Goal: Task Accomplishment & Management: Manage account settings

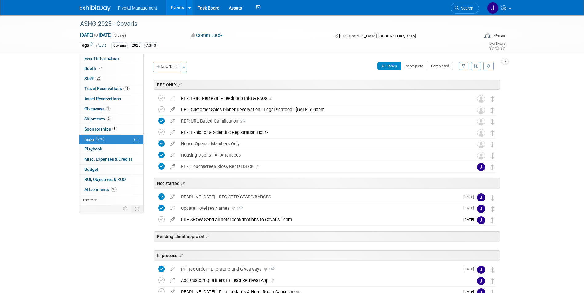
click at [135, 9] on span "Pivotal Management" at bounding box center [137, 8] width 39 height 5
click at [104, 12] on div "Pivotal Management Events Add Event Bulk Upload Events Shareable Event Boards R…" at bounding box center [292, 7] width 425 height 15
click at [97, 10] on img at bounding box center [95, 8] width 31 height 6
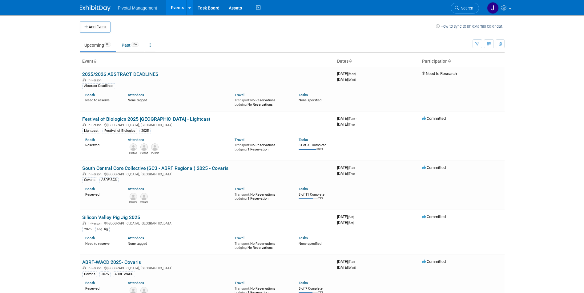
click at [464, 8] on span "Search" at bounding box center [466, 8] width 14 height 5
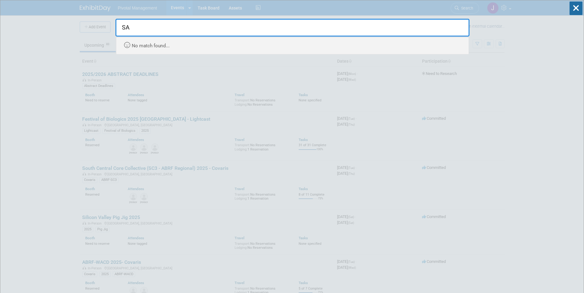
type input "S"
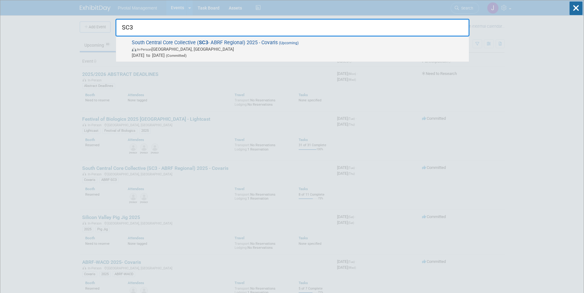
type input "SC3"
click at [305, 47] on span "In-Person Dallas, TX" at bounding box center [299, 49] width 334 height 6
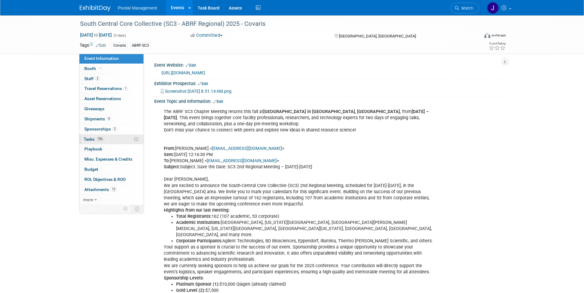
click at [105, 138] on link "73% Tasks 73%" at bounding box center [111, 140] width 64 height 10
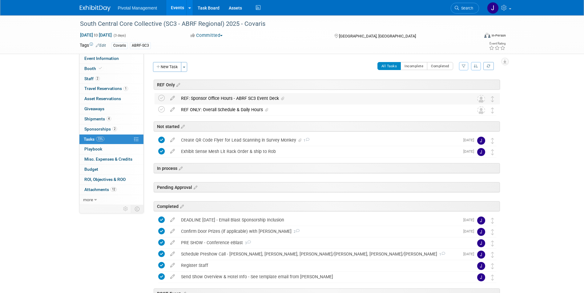
click at [231, 101] on div "REF: Sponsor Office Hours - ABRF SC3 Event Deck" at bounding box center [321, 98] width 287 height 10
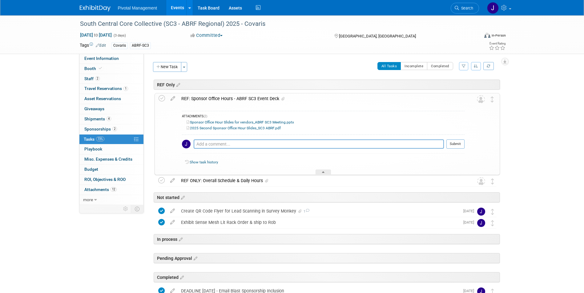
click at [229, 127] on link "2025 Second Sponsor Office Hour Slides_SC3 ABRF.pdf" at bounding box center [233, 128] width 94 height 4
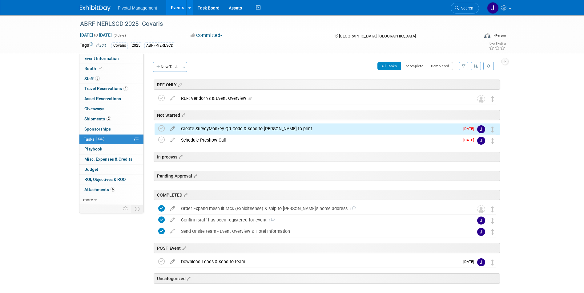
scroll to position [23, 0]
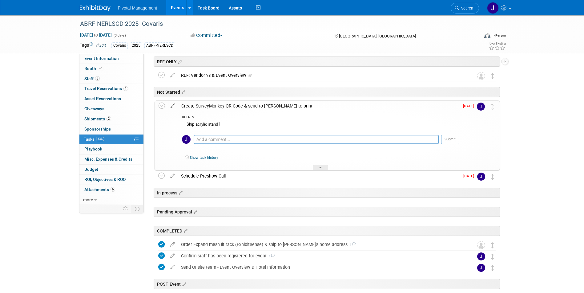
click at [173, 105] on icon at bounding box center [172, 105] width 11 height 8
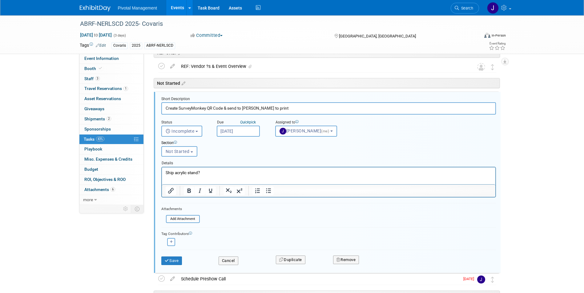
scroll to position [34, 0]
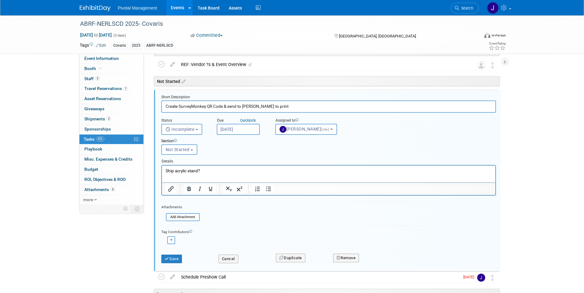
click at [241, 130] on input "Sep 26, 2025" at bounding box center [238, 129] width 43 height 11
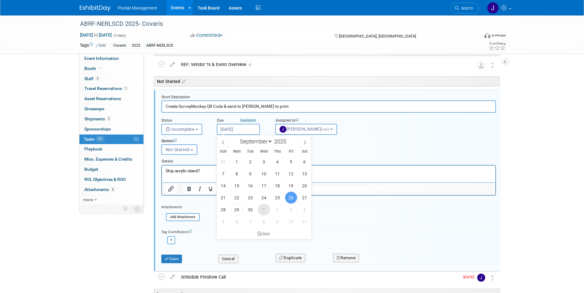
click at [264, 209] on span "1" at bounding box center [264, 210] width 12 height 12
type input "Oct 1, 2025"
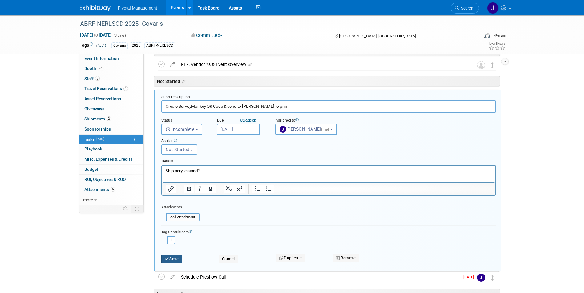
click at [166, 258] on icon "submit" at bounding box center [167, 259] width 5 height 4
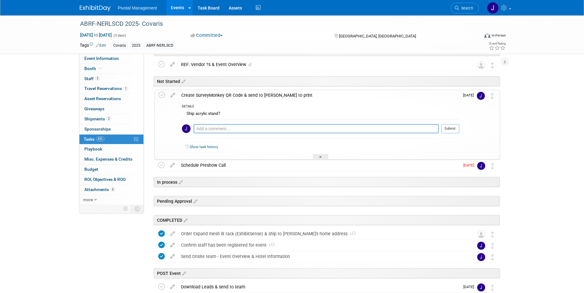
click at [217, 94] on div "Create SurveyMonkey QR Code & send to Jared to print" at bounding box center [318, 95] width 281 height 10
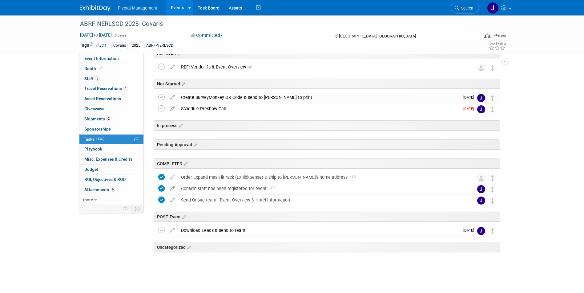
scroll to position [31, 0]
click at [157, 109] on div "Schedule Preshow Call Pro tip: Press Ctrl-Enter to submit comment. Submit Show …" at bounding box center [326, 109] width 345 height 11
click at [163, 107] on icon at bounding box center [161, 109] width 6 height 6
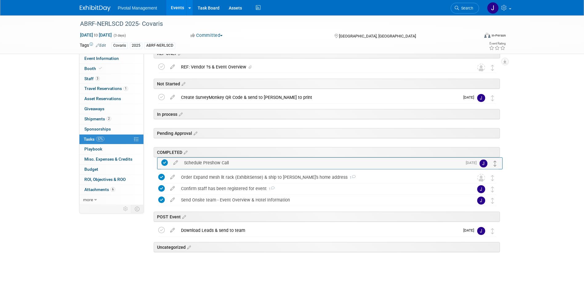
drag, startPoint x: 492, startPoint y: 110, endPoint x: 495, endPoint y: 164, distance: 53.9
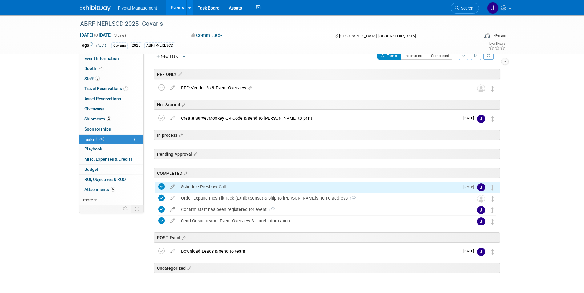
scroll to position [0, 0]
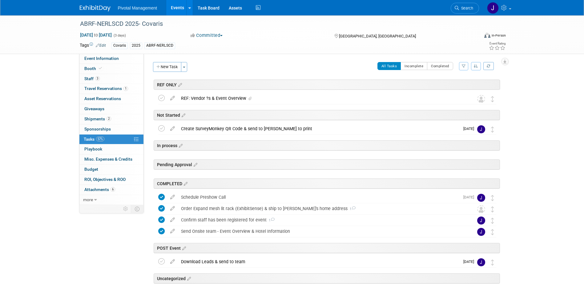
click at [175, 10] on link "Events" at bounding box center [177, 7] width 22 height 15
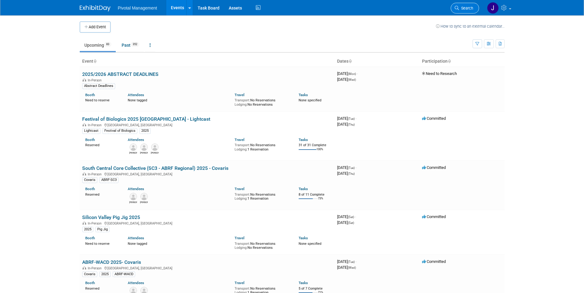
click at [463, 9] on span "Search" at bounding box center [466, 8] width 14 height 5
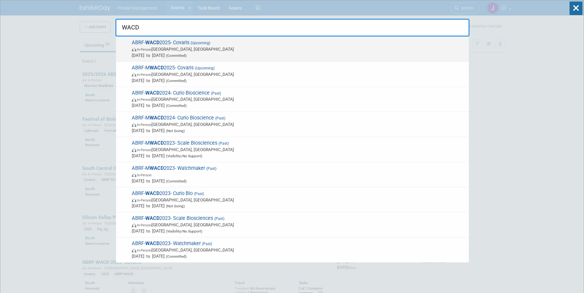
type input "WACD"
click at [199, 45] on span "(Upcoming)" at bounding box center [199, 43] width 21 height 4
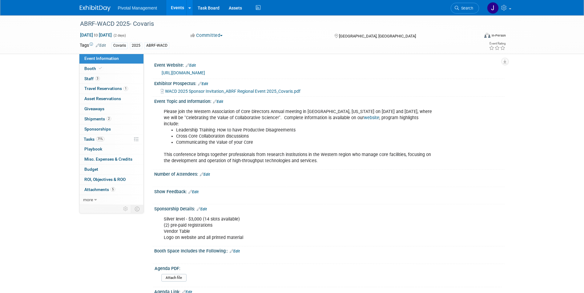
click at [469, 8] on span "Search" at bounding box center [466, 8] width 14 height 5
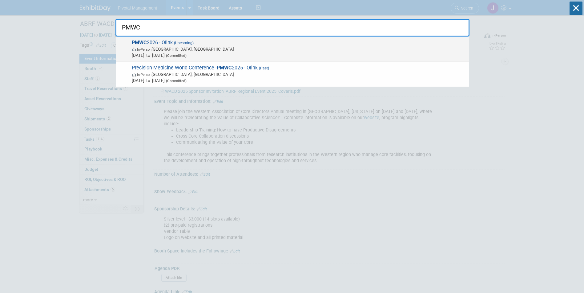
type input "PMWC"
click at [245, 53] on span "Mar 4, 2026 to Mar 6, 2026 (Committed)" at bounding box center [299, 55] width 334 height 6
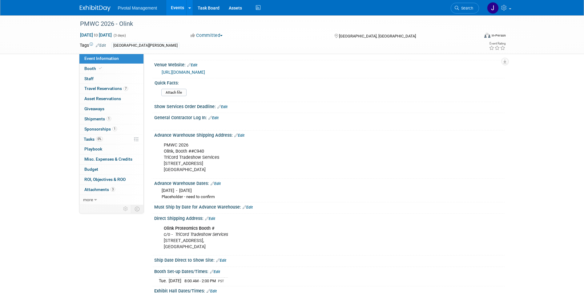
scroll to position [615, 0]
click at [122, 139] on link "0% Tasks 0%" at bounding box center [111, 140] width 64 height 10
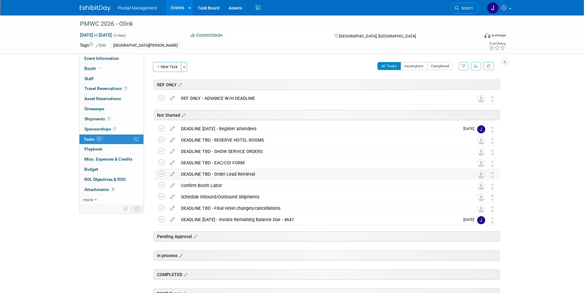
scroll to position [31, 0]
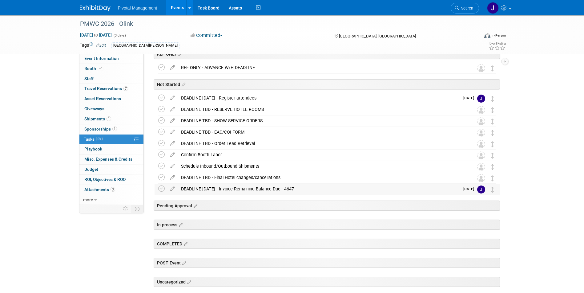
click at [233, 190] on div "DEADLINE [DATE] - Invoice Remaining Balance Due - 4647" at bounding box center [318, 189] width 281 height 10
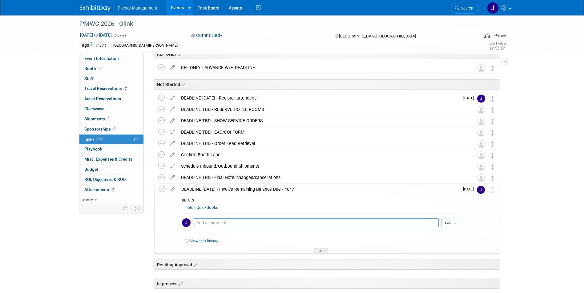
click at [209, 209] on link "Intuit QuickBooks" at bounding box center [202, 208] width 32 height 5
click at [469, 10] on span "Search" at bounding box center [466, 8] width 14 height 5
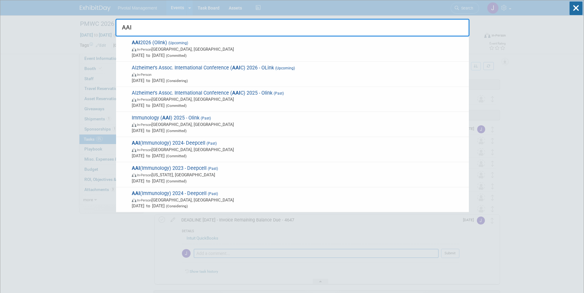
type input "AAI"
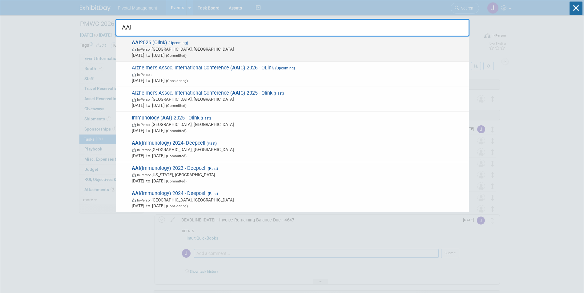
click at [168, 49] on span "In-Person Boston, MA" at bounding box center [299, 49] width 334 height 6
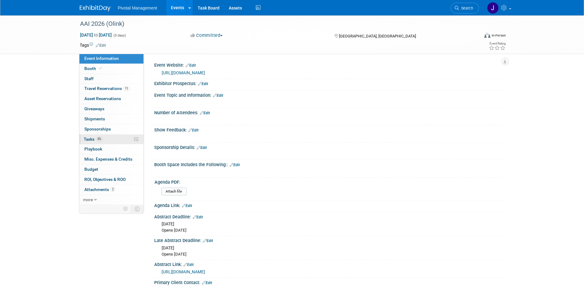
click at [114, 140] on link "0% Tasks 0%" at bounding box center [111, 140] width 64 height 10
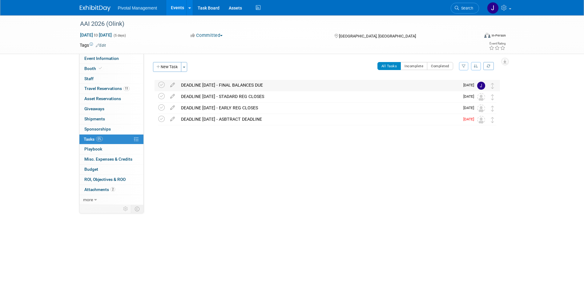
click at [255, 84] on div "DEADLINE [DATE] - FINAL BALANCES DUE" at bounding box center [318, 85] width 281 height 10
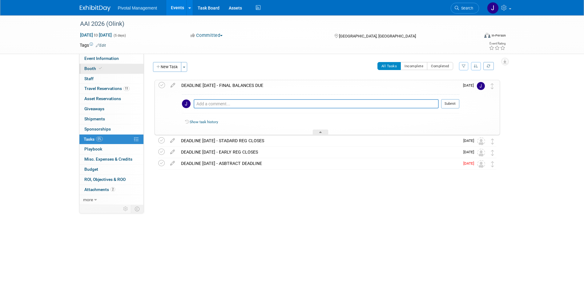
click at [92, 66] on span "Booth" at bounding box center [93, 68] width 19 height 5
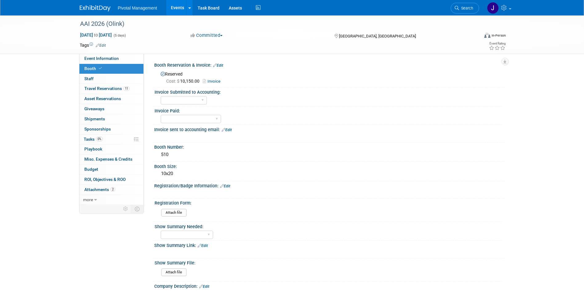
click at [216, 81] on link "Invoice" at bounding box center [213, 81] width 21 height 5
click at [178, 10] on link "Events" at bounding box center [177, 7] width 22 height 15
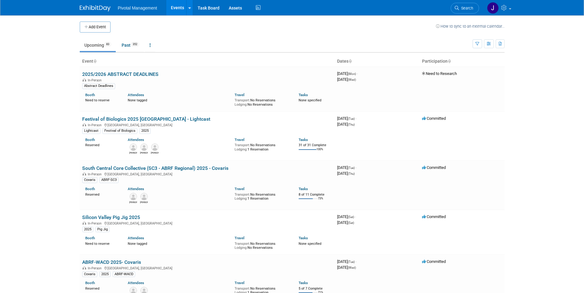
click at [464, 6] on span "Search" at bounding box center [466, 8] width 14 height 5
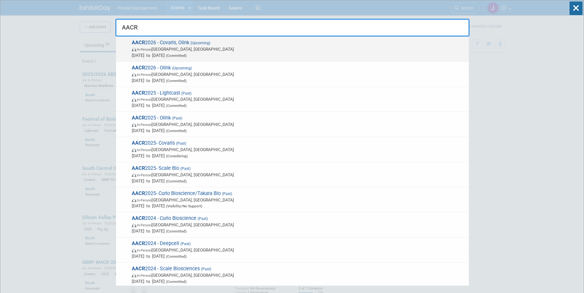
type input "AACR"
click at [239, 39] on div "AACR 2026 - Covaris, Olink (Upcoming) In-Person San Diego, CA Apr 17, 2026 to A…" at bounding box center [292, 49] width 353 height 25
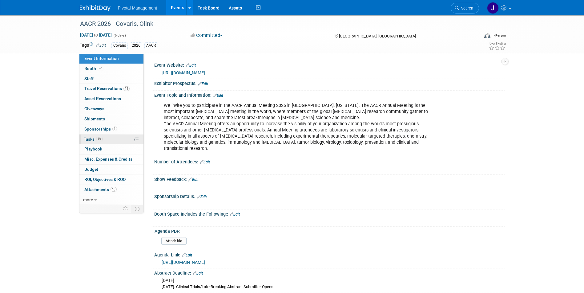
drag, startPoint x: 108, startPoint y: 134, endPoint x: 118, endPoint y: 134, distance: 9.8
click at [108, 134] on div "Event Information Event Info Booth Booth 0 Staff 0 Staff 11 Travel Reservations…" at bounding box center [111, 129] width 65 height 151
click at [106, 139] on link "7% Tasks 7%" at bounding box center [111, 140] width 64 height 10
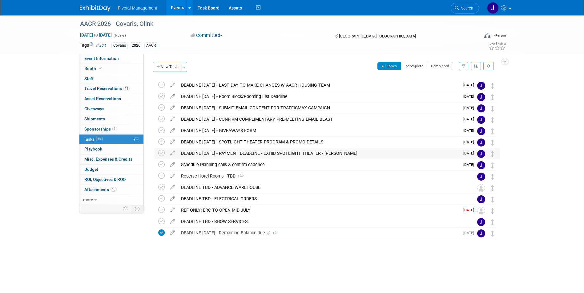
click at [245, 151] on div "DEADLINE OCT 3 - PAYMENT DEADLINE - EXHIB SPOTLIGHT THEATER - OLINK" at bounding box center [318, 153] width 281 height 10
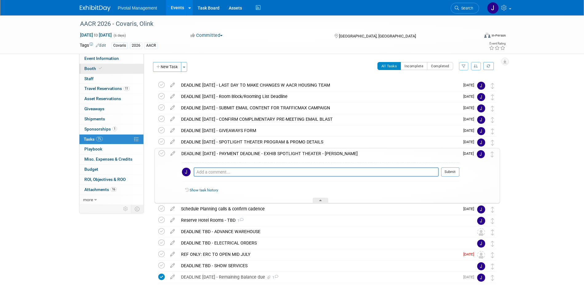
click at [99, 69] on icon at bounding box center [100, 68] width 3 height 3
select select "No"
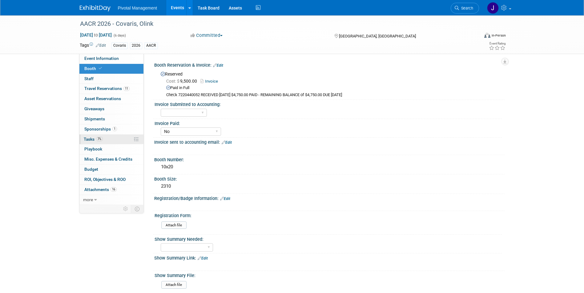
click at [105, 138] on link "7% Tasks 7%" at bounding box center [111, 140] width 64 height 10
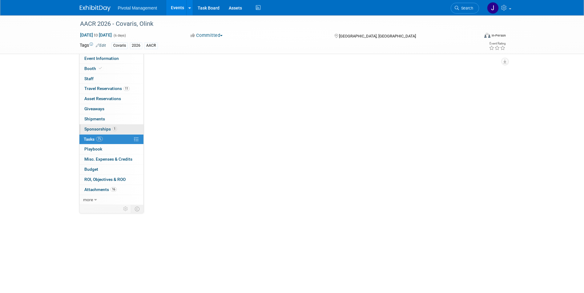
click at [107, 128] on span "Sponsorships 1" at bounding box center [100, 129] width 33 height 5
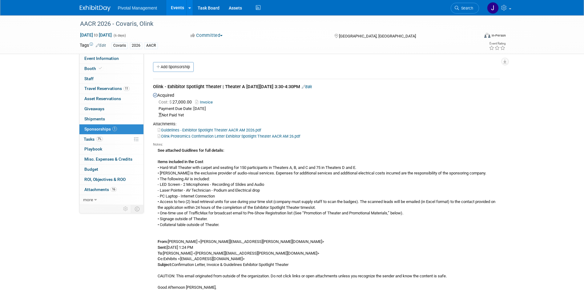
click at [257, 136] on link "Olink Proteomics Confirmation Letter Exhibitor Spotlight Theater AACR AM 26.pdf" at bounding box center [229, 136] width 142 height 5
click at [209, 102] on link "Invoice" at bounding box center [205, 102] width 20 height 5
click at [97, 142] on span "Tasks 7%" at bounding box center [93, 139] width 19 height 5
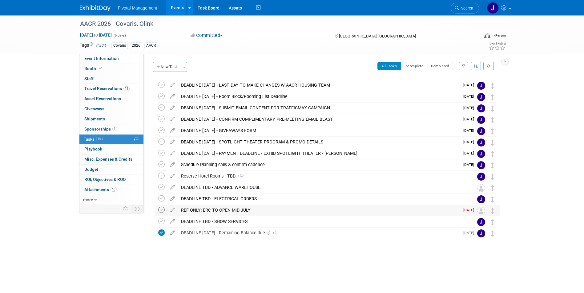
click at [161, 211] on icon at bounding box center [161, 210] width 6 height 6
click at [314, 158] on div "DEADLINE OCT 3 - PAYMENT DEADLINE - EXHIB SPOTLIGHT THEATER - OLINK" at bounding box center [318, 153] width 281 height 10
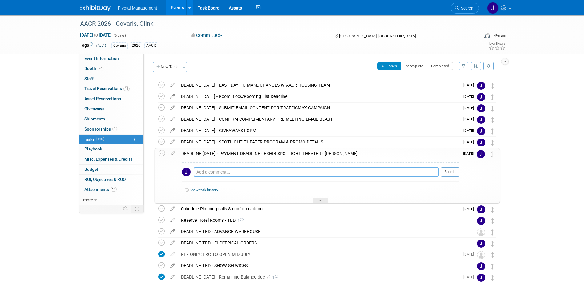
click at [273, 170] on textarea at bounding box center [316, 172] width 245 height 9
drag, startPoint x: 271, startPoint y: 169, endPoint x: 179, endPoint y: 169, distance: 92.3
click at [180, 169] on div "Reminder to Natalia - 9.29.25 Pro tip: Press Ctrl-Enter to submit comment. Subm…" at bounding box center [318, 181] width 281 height 44
type textarea "Reminder to Natalia - 9.29.25"
click at [453, 173] on button "Submit" at bounding box center [450, 172] width 18 height 9
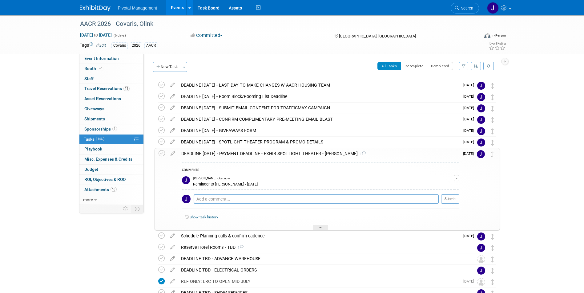
click at [301, 154] on div "DEADLINE OCT 3 - PAYMENT DEADLINE - EXHIB SPOTLIGHT THEATER - OLINK 1" at bounding box center [318, 154] width 281 height 10
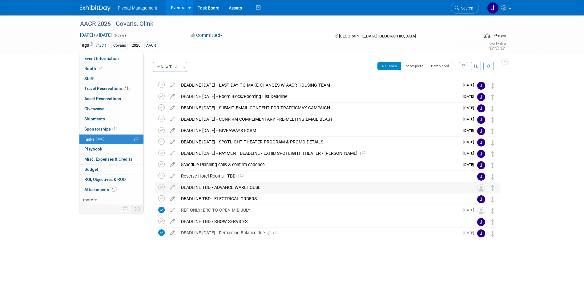
click at [257, 187] on div "DEADLINE TBD - ADVANCE WAREHOUSE" at bounding box center [321, 187] width 287 height 10
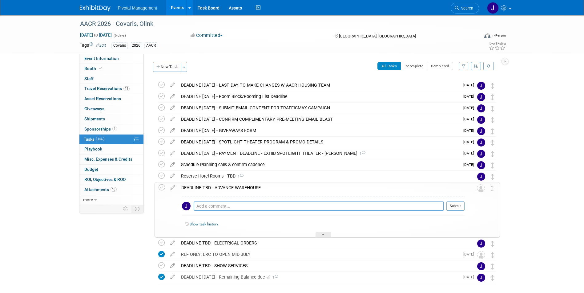
click at [257, 187] on div "DEADLINE TBD - ADVANCE WAREHOUSE" at bounding box center [321, 188] width 286 height 10
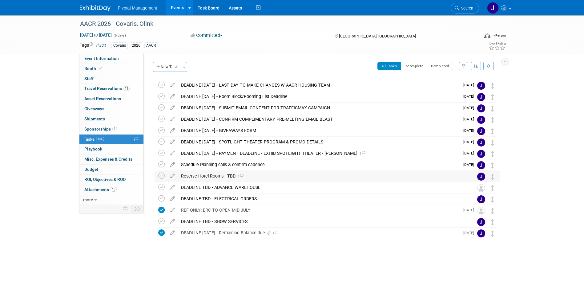
click at [223, 176] on div "Reserve Hotel Rooms - TBD 1" at bounding box center [321, 176] width 287 height 10
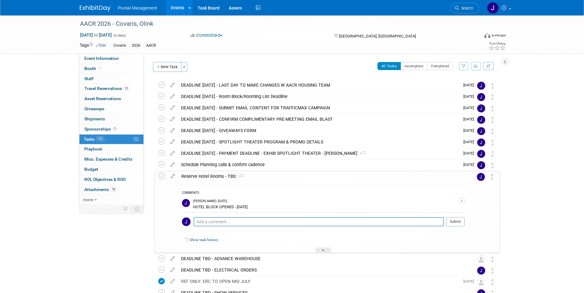
click at [223, 176] on div "Reserve Hotel Rooms - TBD 1" at bounding box center [321, 176] width 286 height 10
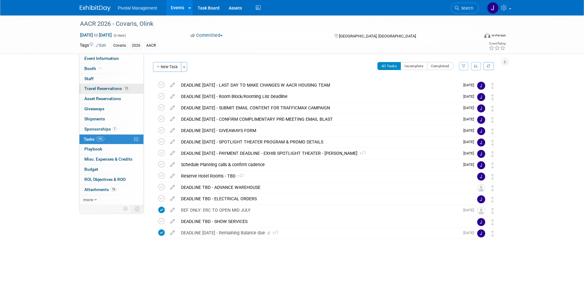
click at [108, 88] on span "Travel Reservations 11" at bounding box center [106, 88] width 45 height 5
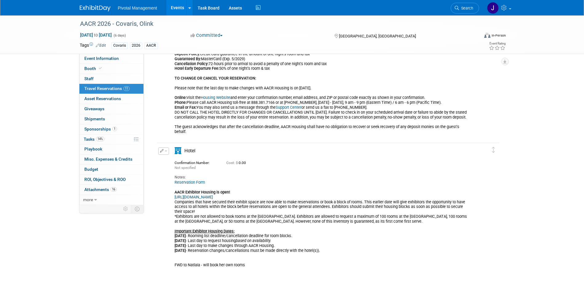
scroll to position [1672, 0]
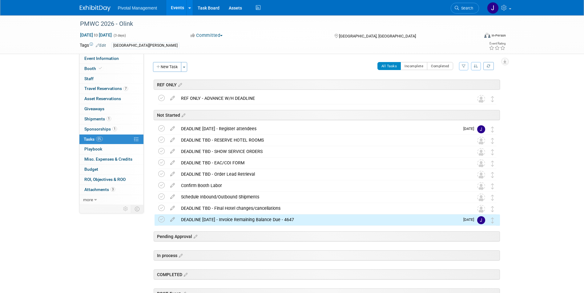
scroll to position [66, 0]
